Goal: Information Seeking & Learning: Understand process/instructions

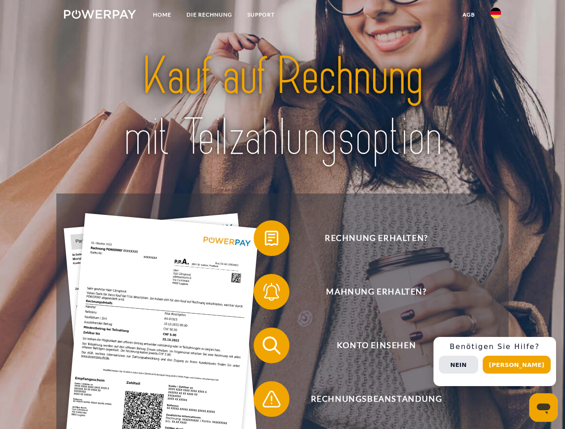
click at [100, 16] on img at bounding box center [100, 14] width 72 height 9
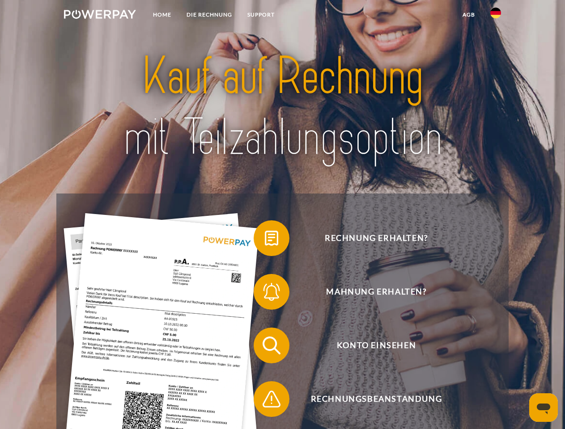
click at [496, 16] on img at bounding box center [495, 13] width 11 height 11
click at [468, 15] on link "agb" at bounding box center [469, 15] width 28 height 16
click at [265, 240] on span at bounding box center [258, 238] width 45 height 45
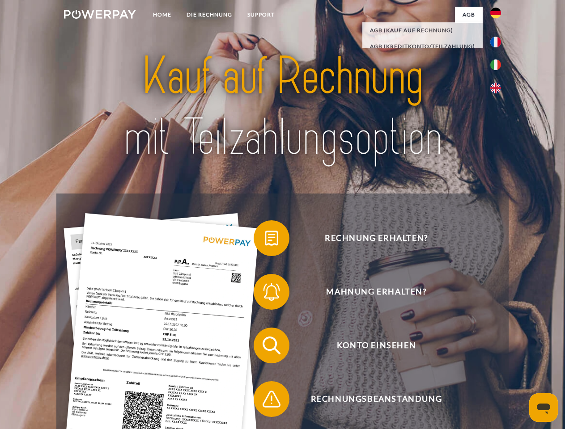
click at [265, 294] on span at bounding box center [258, 292] width 45 height 45
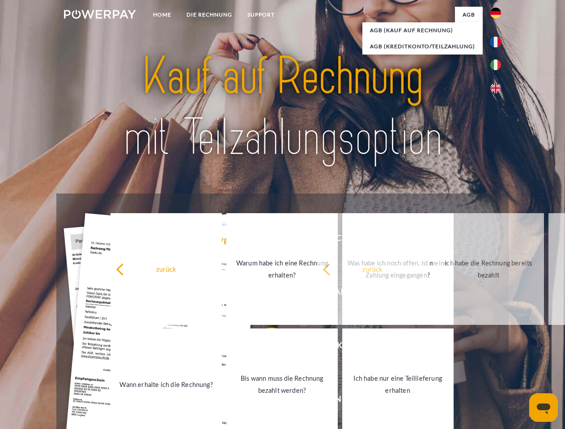
click at [265, 348] on link "Bis wann muss die Rechnung bezahlt werden?" at bounding box center [281, 385] width 111 height 112
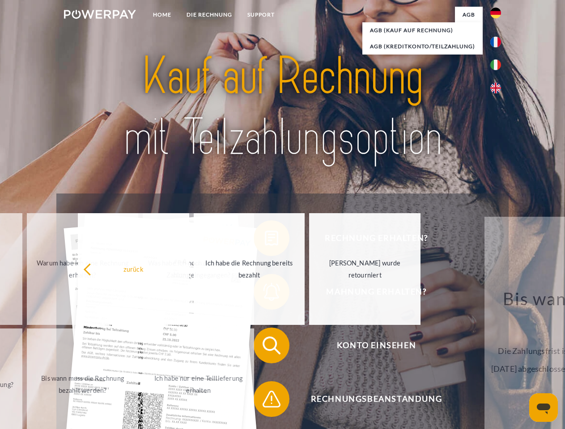
click at [265, 401] on span at bounding box center [258, 399] width 45 height 45
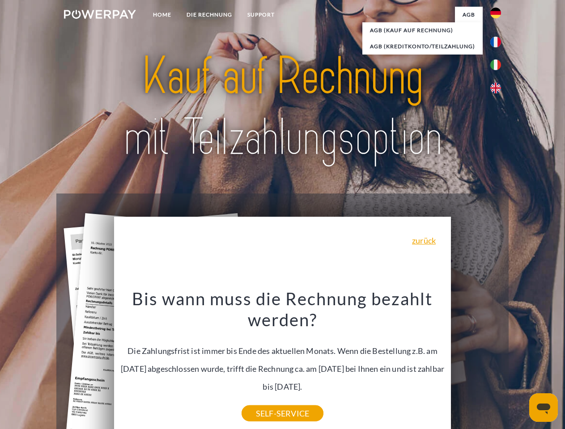
click at [498, 362] on div "Rechnung erhalten? Mahnung erhalten? Konto einsehen" at bounding box center [282, 373] width 452 height 358
click at [476, 364] on span "Konto einsehen" at bounding box center [376, 346] width 219 height 36
click at [520, 365] on header "Home DIE RECHNUNG SUPPORT" at bounding box center [282, 309] width 565 height 618
